Goal: Information Seeking & Learning: Learn about a topic

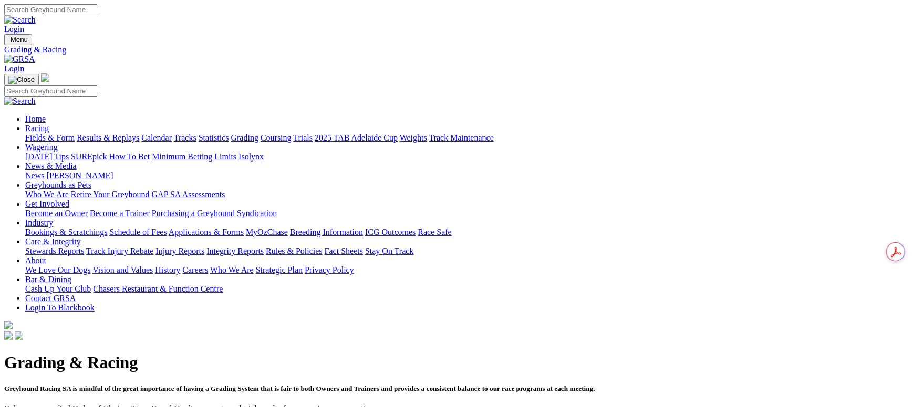
click at [75, 133] on link "Fields & Form" at bounding box center [49, 137] width 49 height 9
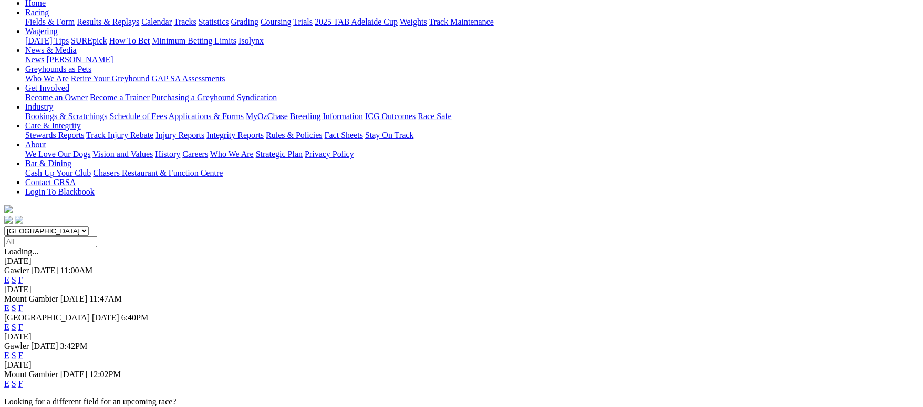
scroll to position [158, 0]
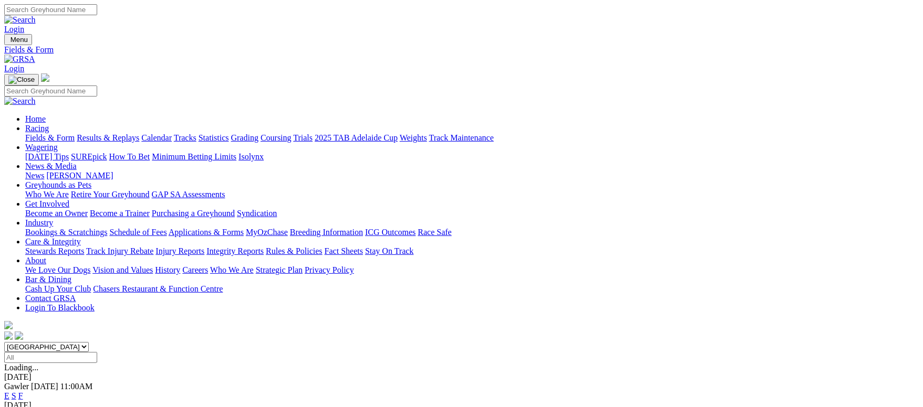
click at [97, 11] on input "Search" at bounding box center [50, 9] width 93 height 11
type input "d"
type input "searing lass"
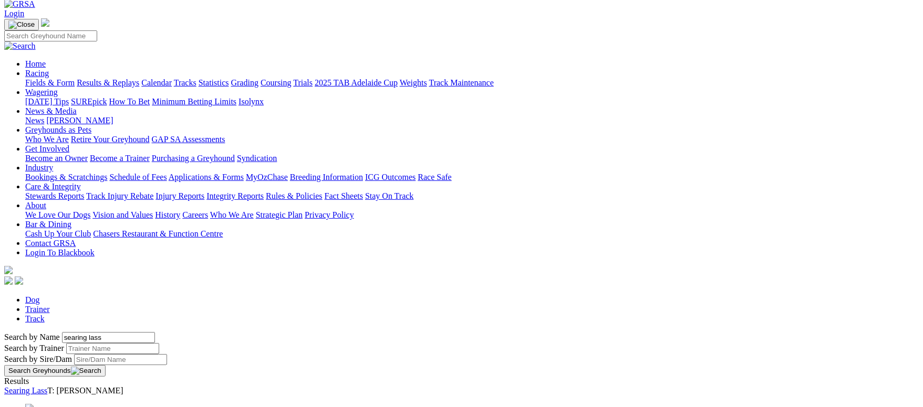
scroll to position [79, 0]
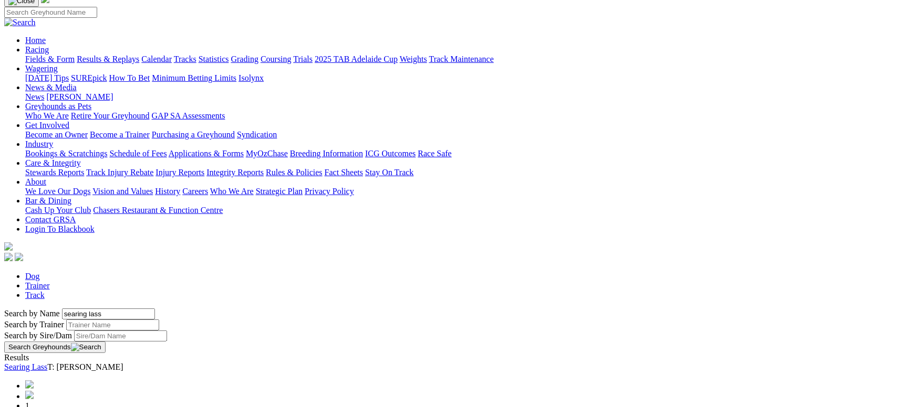
click at [47, 363] on link "Searing Lass" at bounding box center [25, 367] width 43 height 9
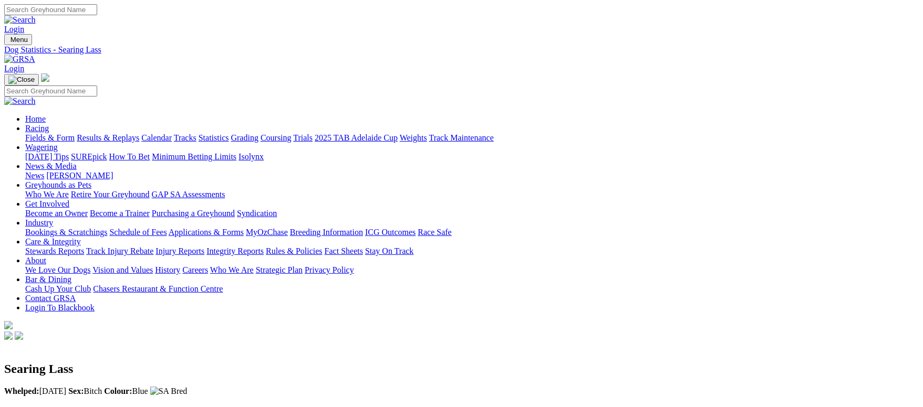
click at [97, 11] on input "Search" at bounding box center [50, 9] width 93 height 11
type input "nitro bolt"
click at [97, 13] on input "Search" at bounding box center [50, 9] width 93 height 11
type input "y"
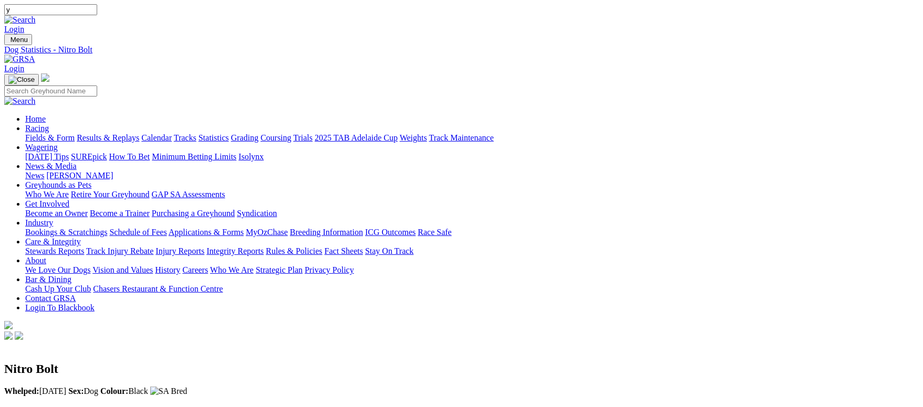
click at [75, 133] on link "Fields & Form" at bounding box center [49, 137] width 49 height 9
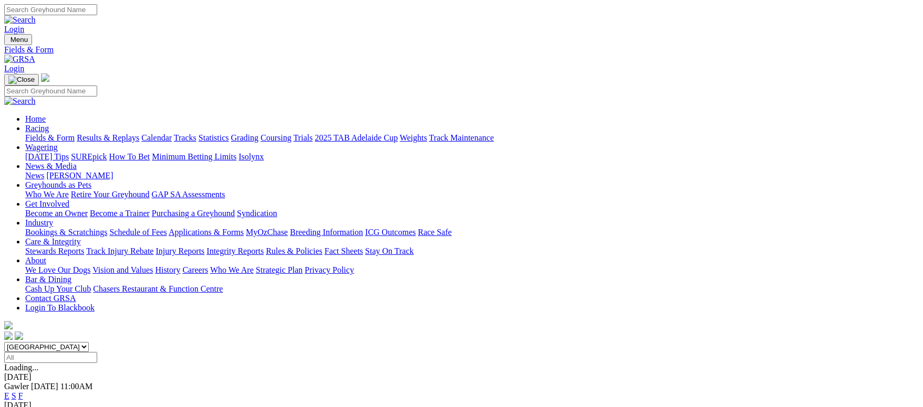
scroll to position [79, 0]
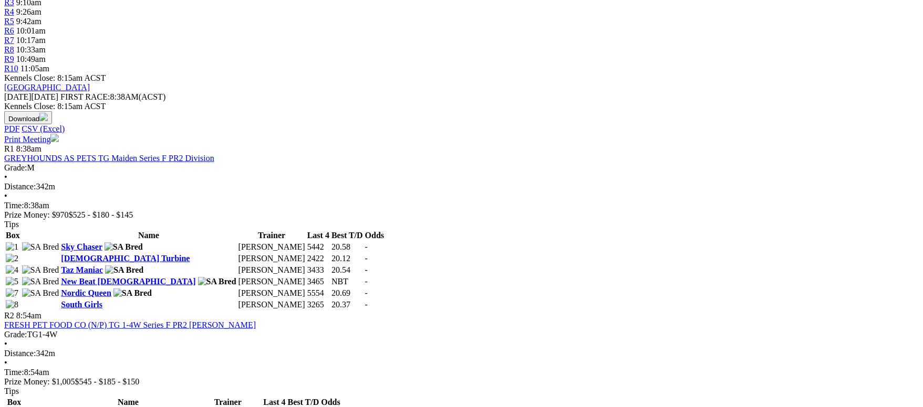
scroll to position [158, 0]
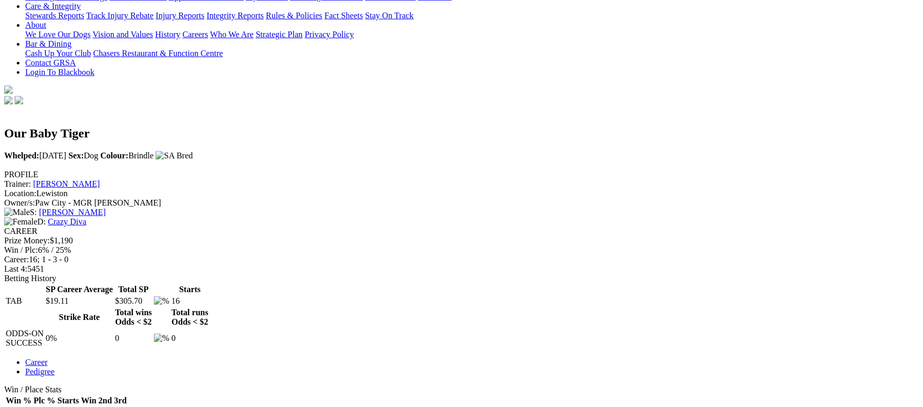
scroll to position [158, 0]
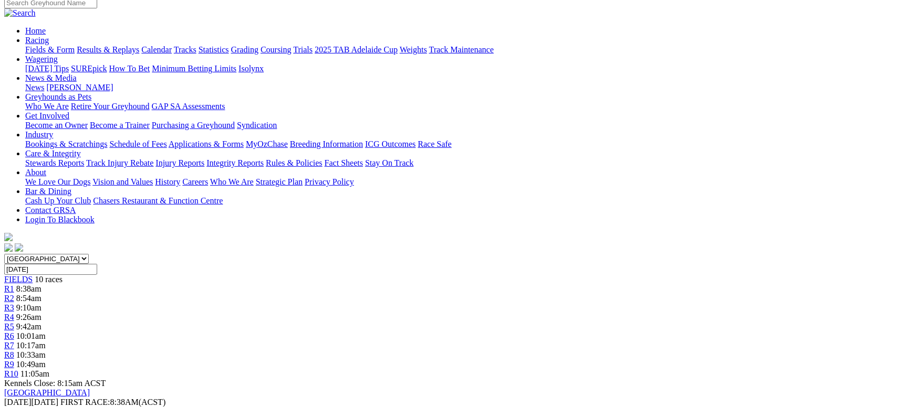
scroll to position [158, 0]
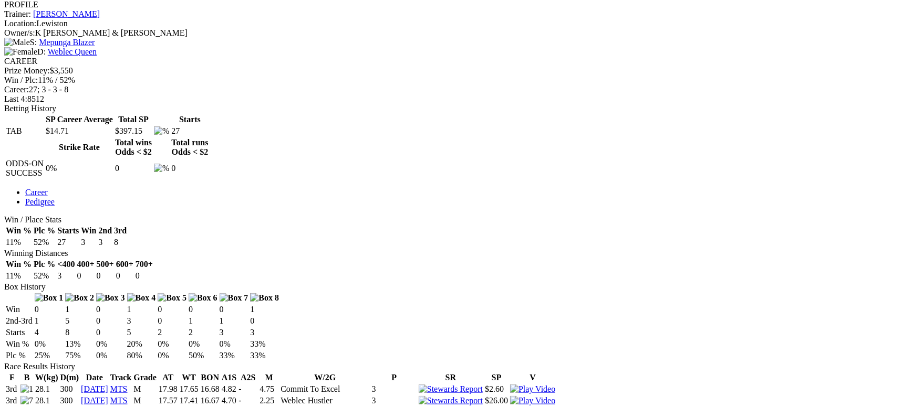
scroll to position [472, 0]
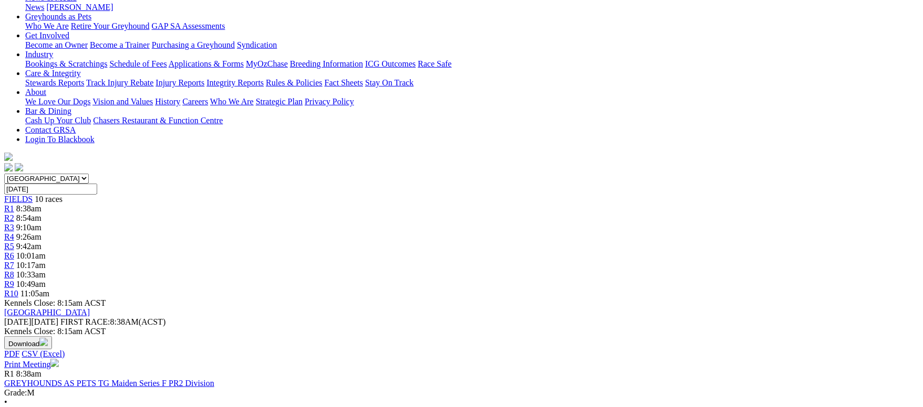
scroll to position [236, 0]
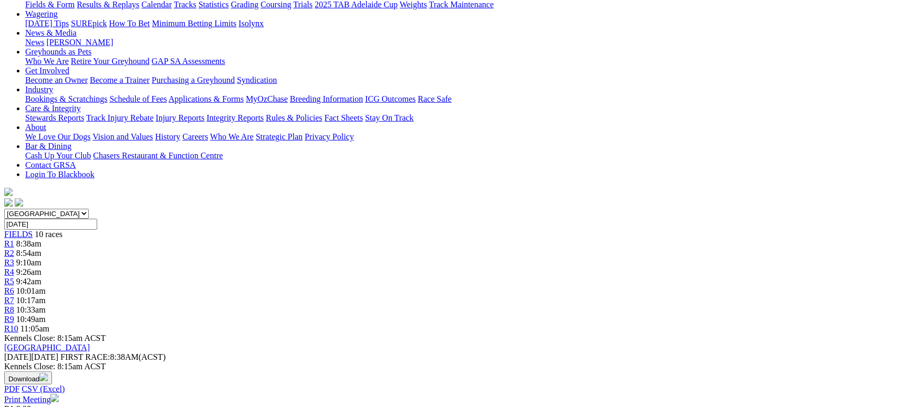
scroll to position [158, 0]
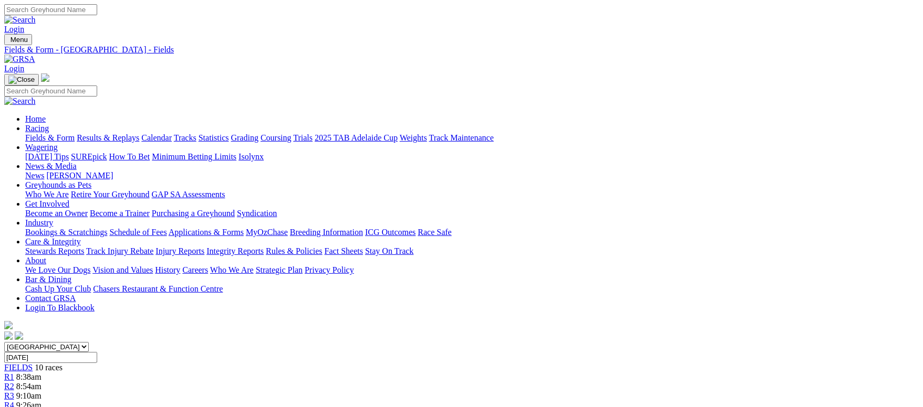
click at [75, 133] on link "Fields & Form" at bounding box center [49, 137] width 49 height 9
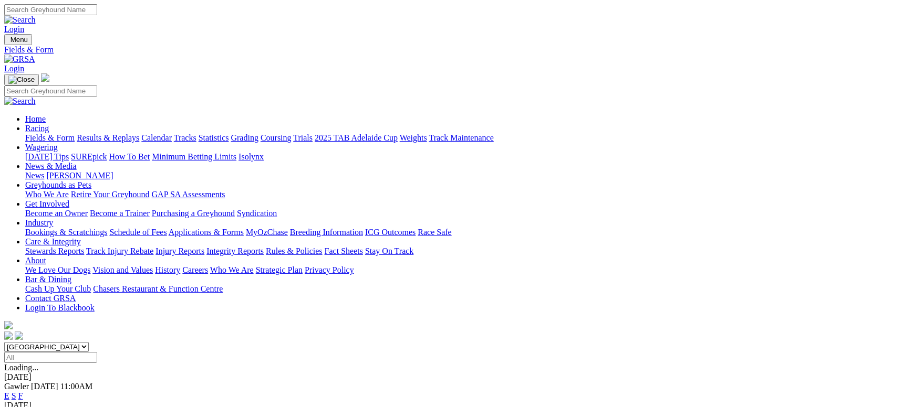
click at [258, 133] on link "Grading" at bounding box center [244, 137] width 27 height 9
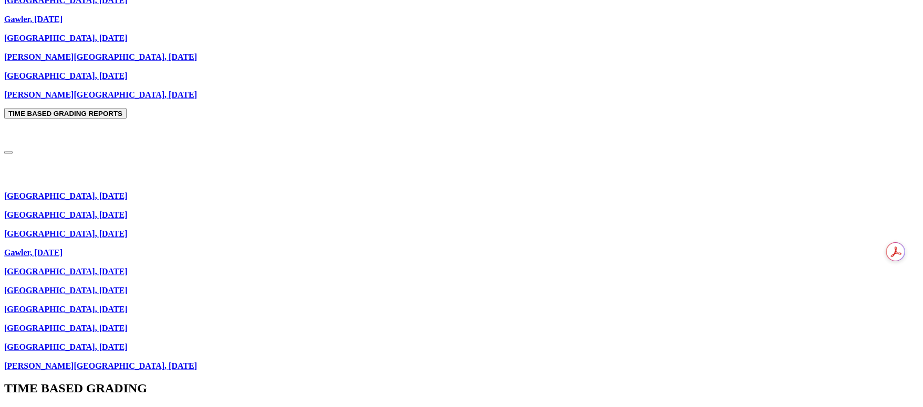
scroll to position [821, 0]
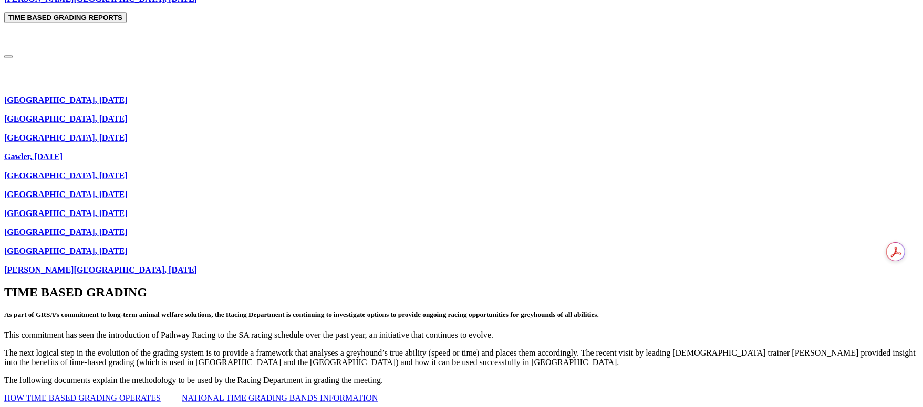
click at [199, 67] on p "[GEOGRAPHIC_DATA], [DATE] [GEOGRAPHIC_DATA], [DATE] [GEOGRAPHIC_DATA], [DATE] G…" at bounding box center [461, 171] width 914 height 208
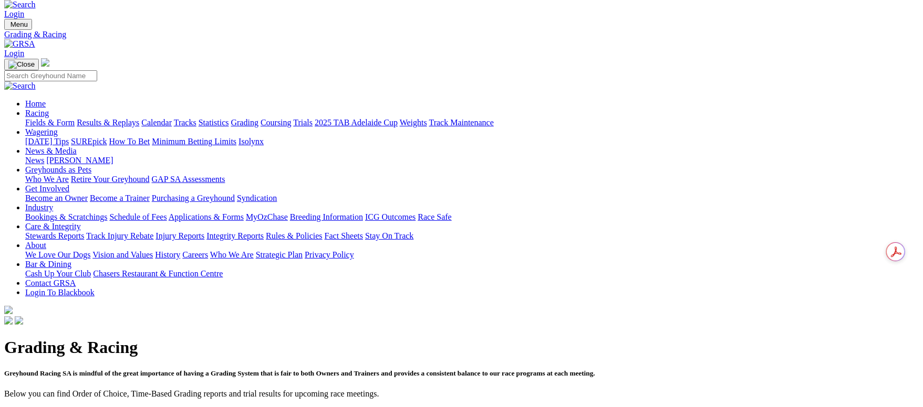
scroll to position [0, 0]
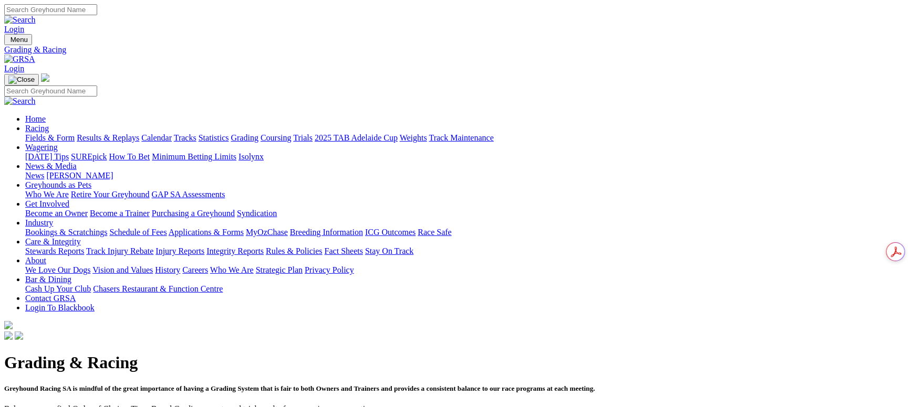
click at [75, 133] on link "Fields & Form" at bounding box center [49, 137] width 49 height 9
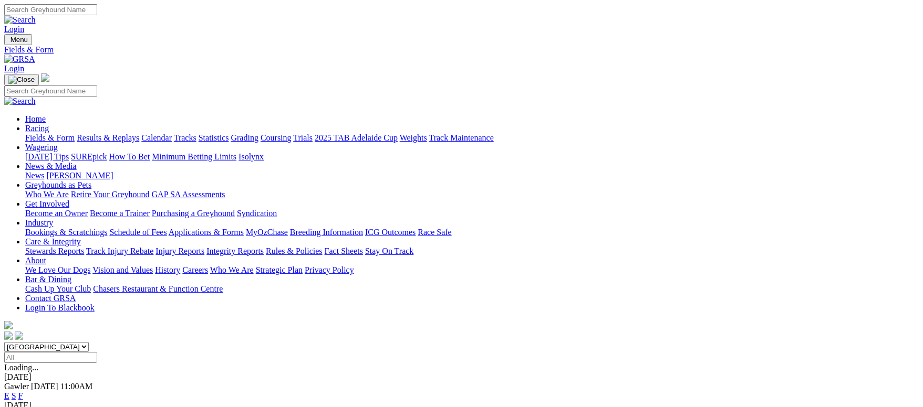
click link "F"
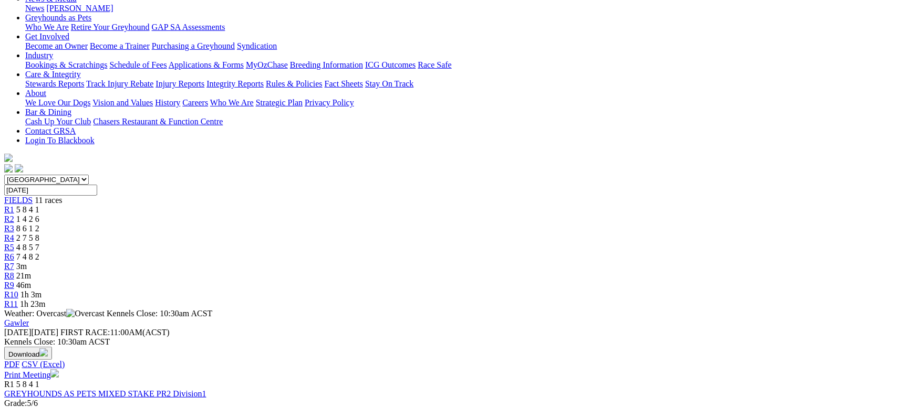
scroll to position [394, 0]
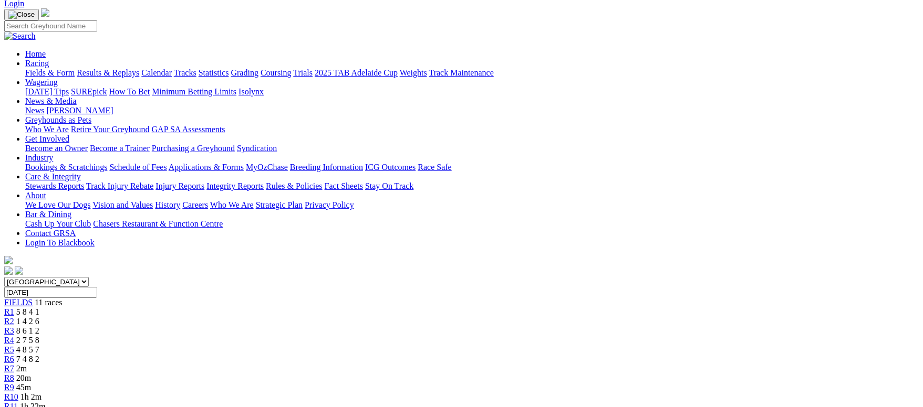
scroll to position [79, 0]
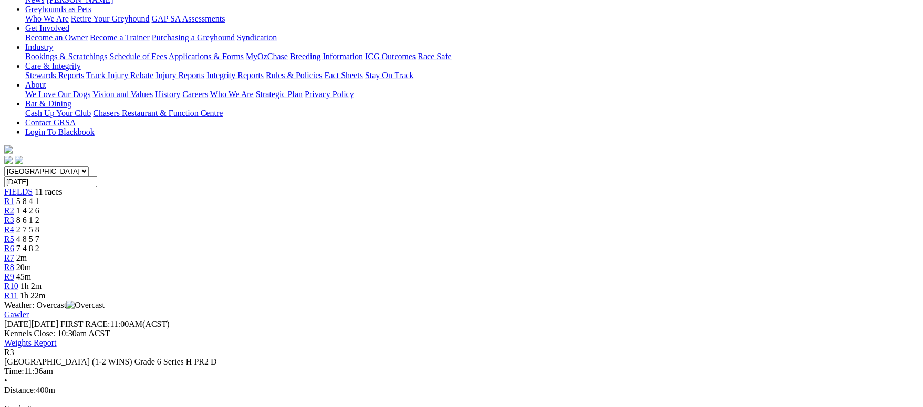
scroll to position [236, 0]
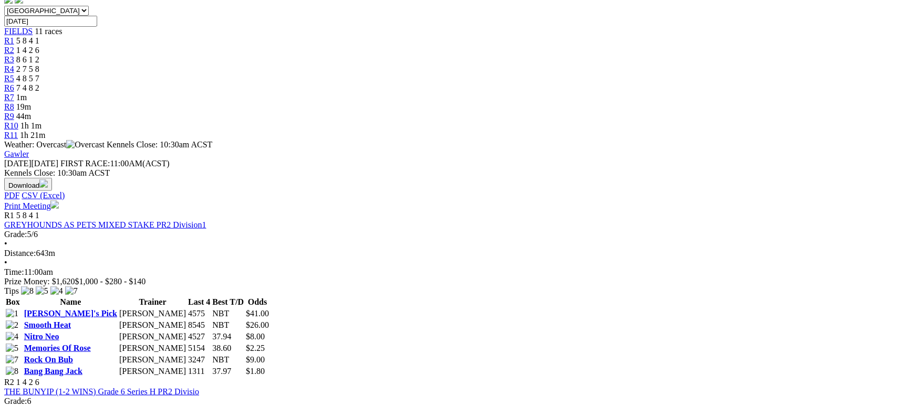
scroll to position [394, 0]
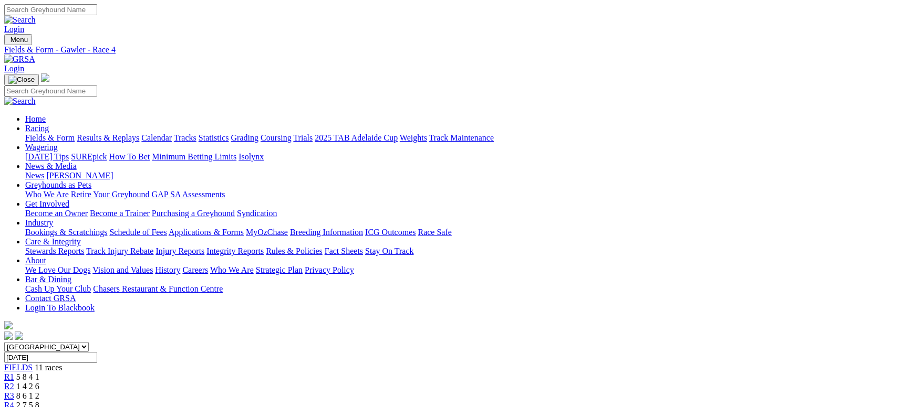
scroll to position [158, 0]
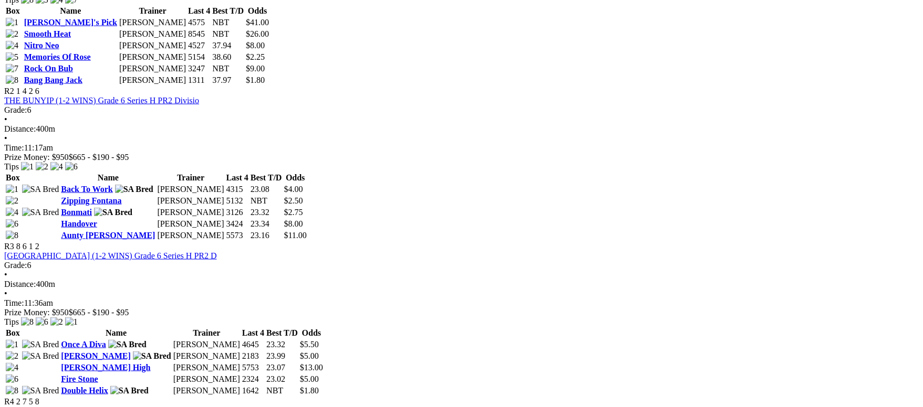
scroll to position [630, 0]
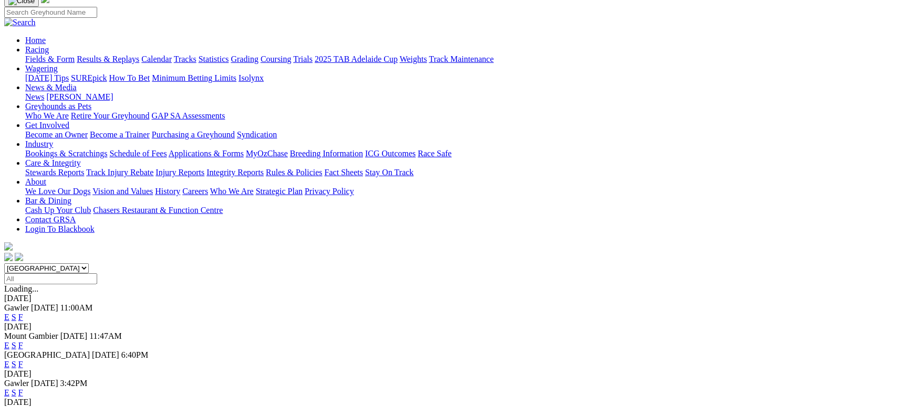
scroll to position [158, 0]
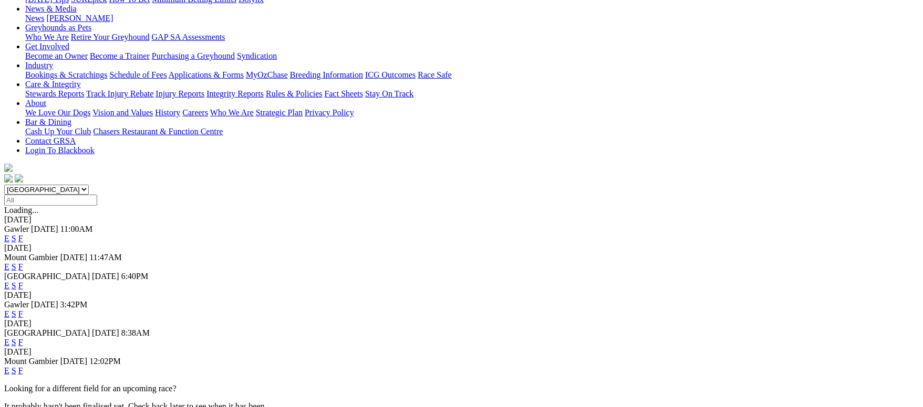
click at [23, 310] on span "F" at bounding box center [20, 314] width 5 height 9
click at [23, 310] on link "F" at bounding box center [20, 314] width 5 height 9
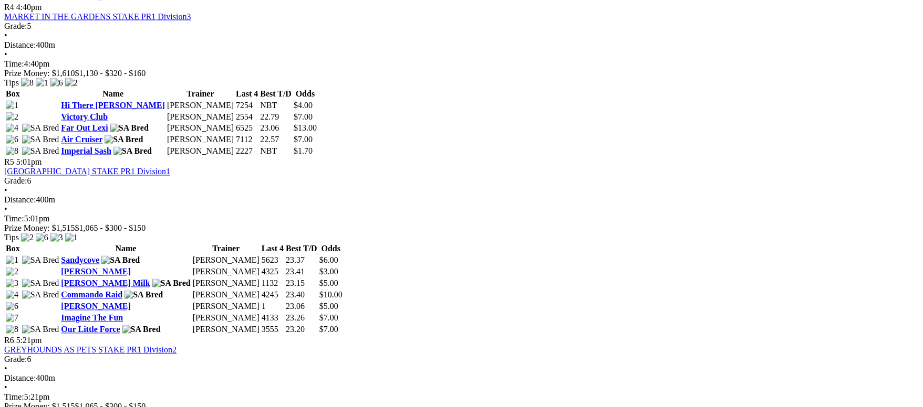
scroll to position [1023, 0]
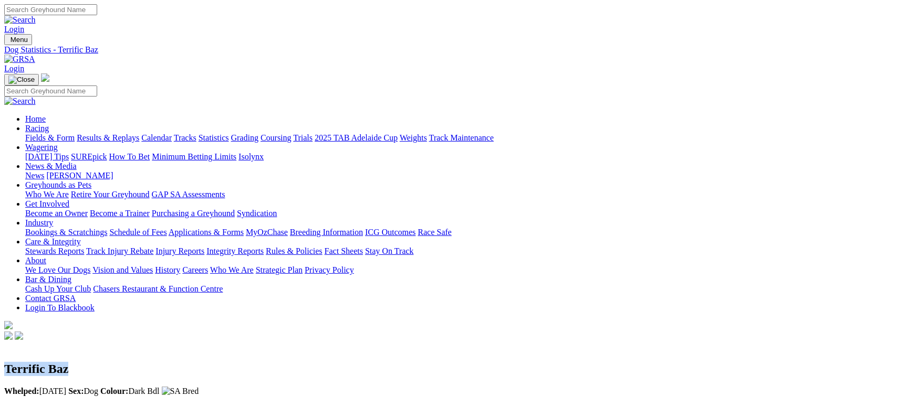
drag, startPoint x: 243, startPoint y: 128, endPoint x: 163, endPoint y: 129, distance: 80.3
click at [163, 362] on h2 "Terrific Baz" at bounding box center [461, 369] width 914 height 14
copy h2 "Terrific Baz"
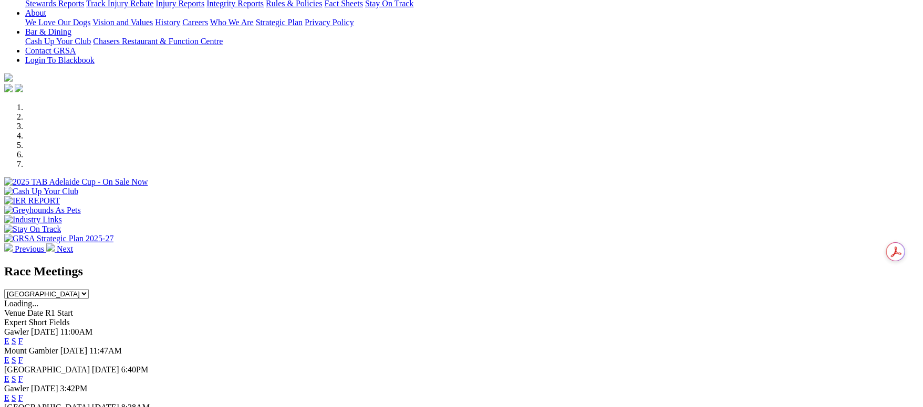
scroll to position [315, 0]
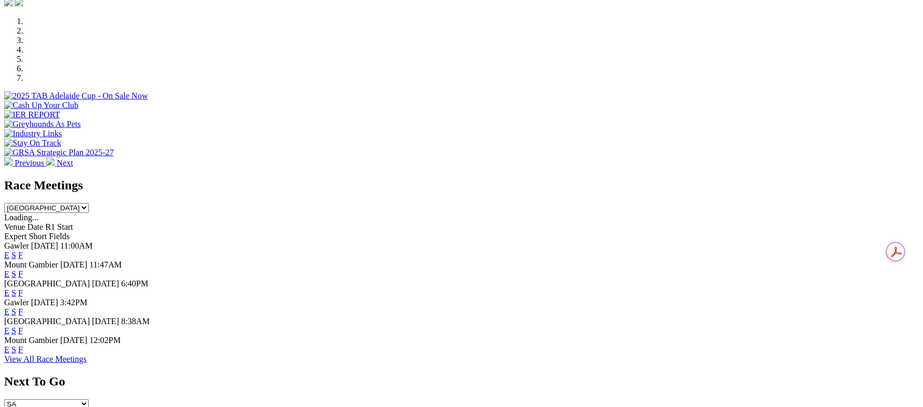
click at [23, 308] on link "F" at bounding box center [20, 312] width 5 height 9
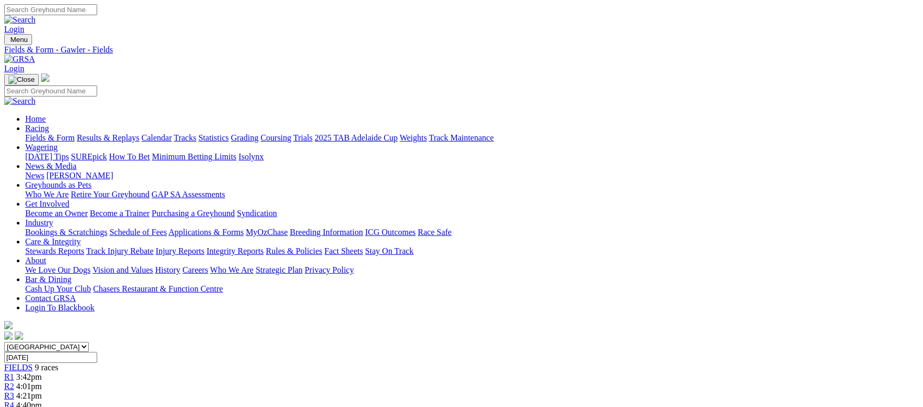
click at [75, 133] on link "Fields & Form" at bounding box center [49, 137] width 49 height 9
click at [139, 133] on link "Results & Replays" at bounding box center [108, 137] width 62 height 9
click at [258, 133] on link "Grading" at bounding box center [244, 137] width 27 height 9
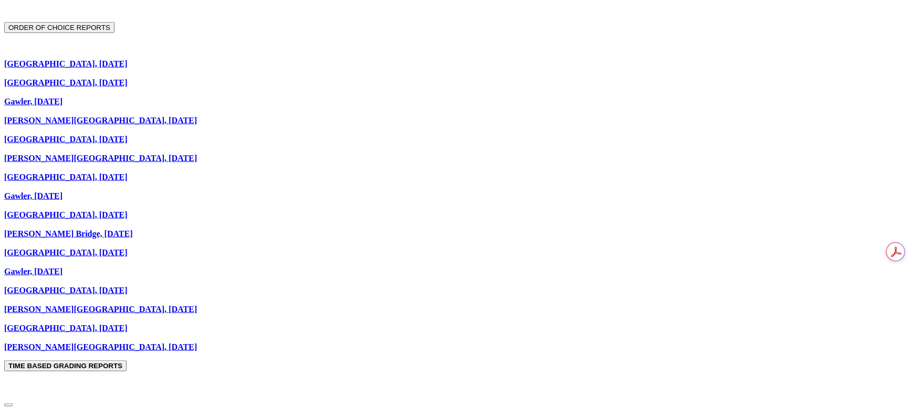
scroll to position [709, 0]
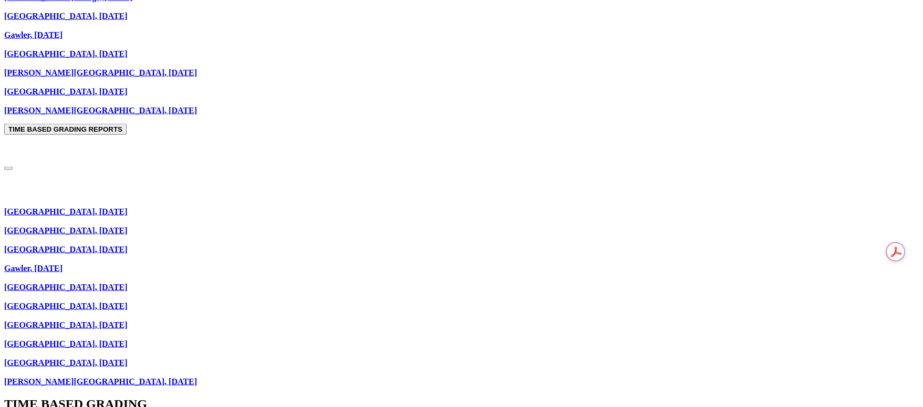
click at [196, 179] on p "[GEOGRAPHIC_DATA], [DATE] [GEOGRAPHIC_DATA], [DATE] [GEOGRAPHIC_DATA], [DATE] G…" at bounding box center [461, 283] width 914 height 208
